Goal: Transaction & Acquisition: Purchase product/service

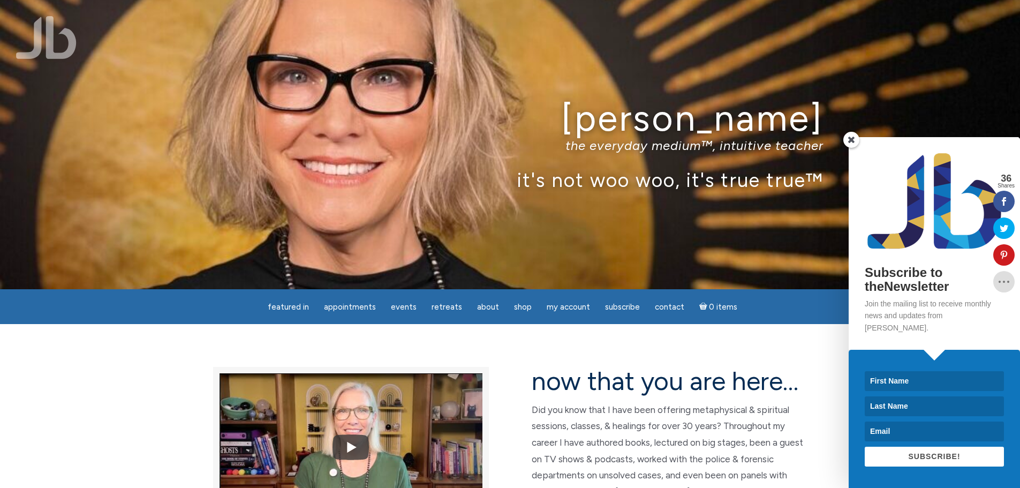
scroll to position [54, 0]
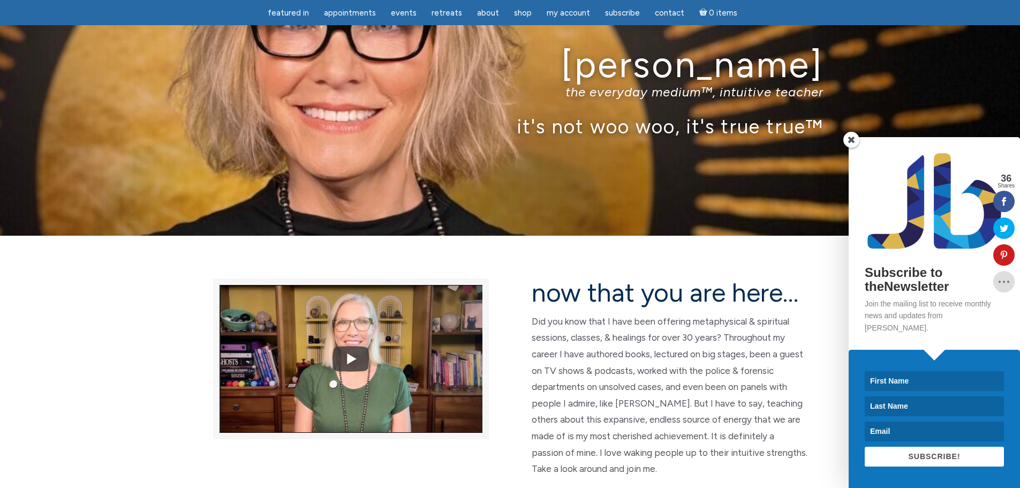
click at [855, 148] on span at bounding box center [851, 140] width 16 height 16
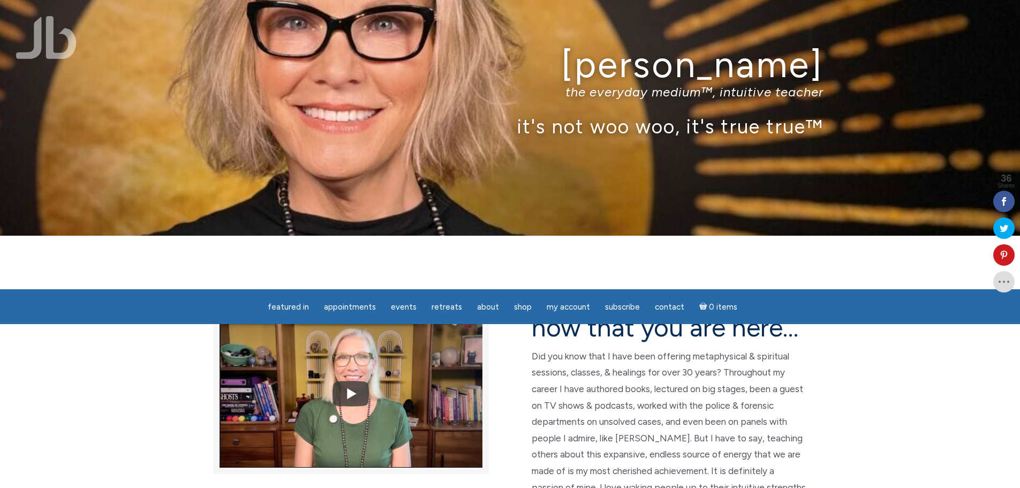
scroll to position [0, 0]
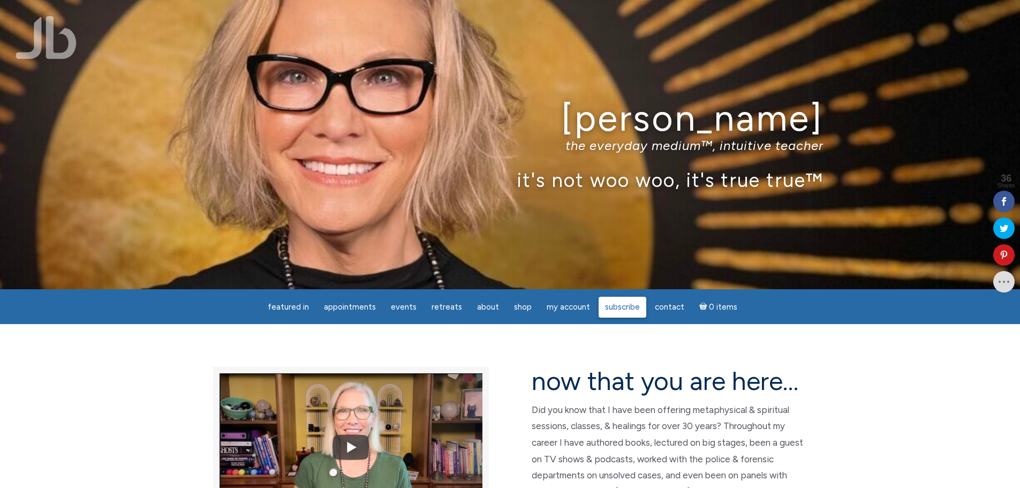
click at [611, 306] on span "Subscribe" at bounding box center [622, 307] width 35 height 10
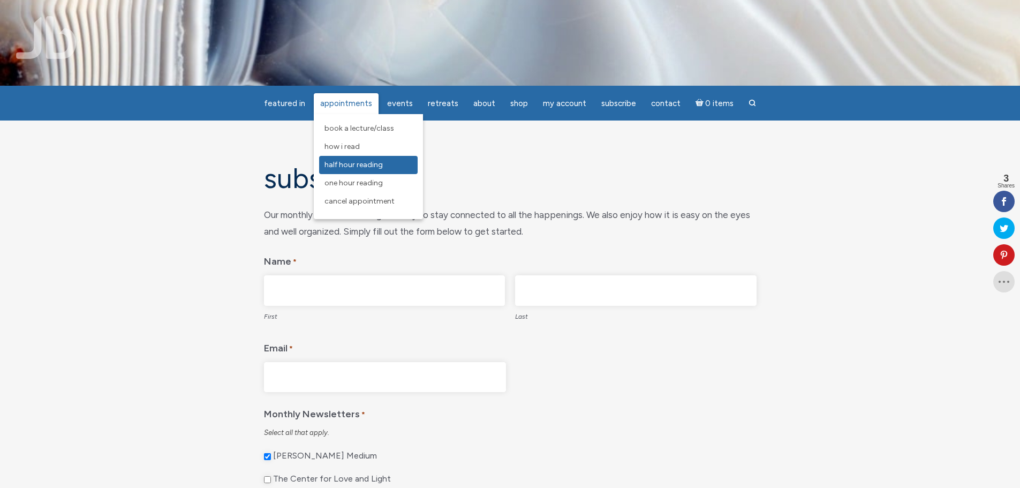
click at [352, 169] on span "Half Hour Reading" at bounding box center [353, 164] width 58 height 9
